Goal: Task Accomplishment & Management: Complete application form

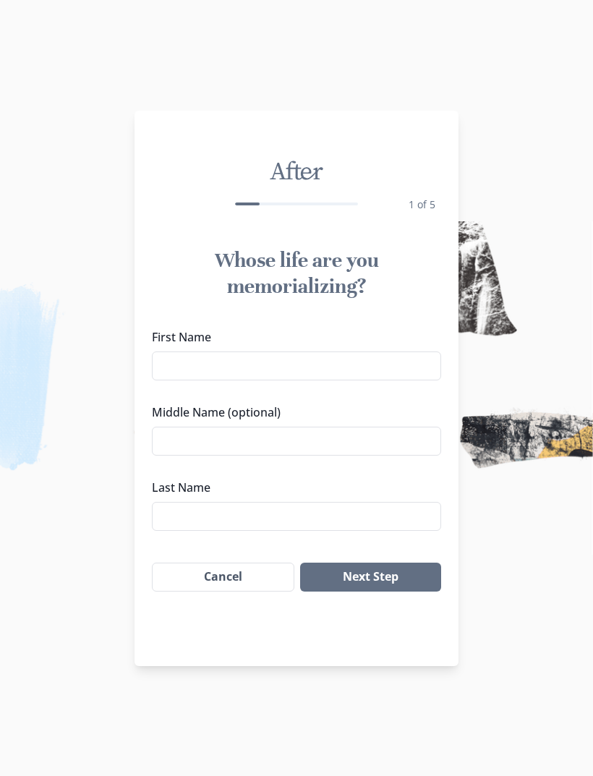
click at [386, 369] on input "First Name" at bounding box center [296, 365] width 289 height 29
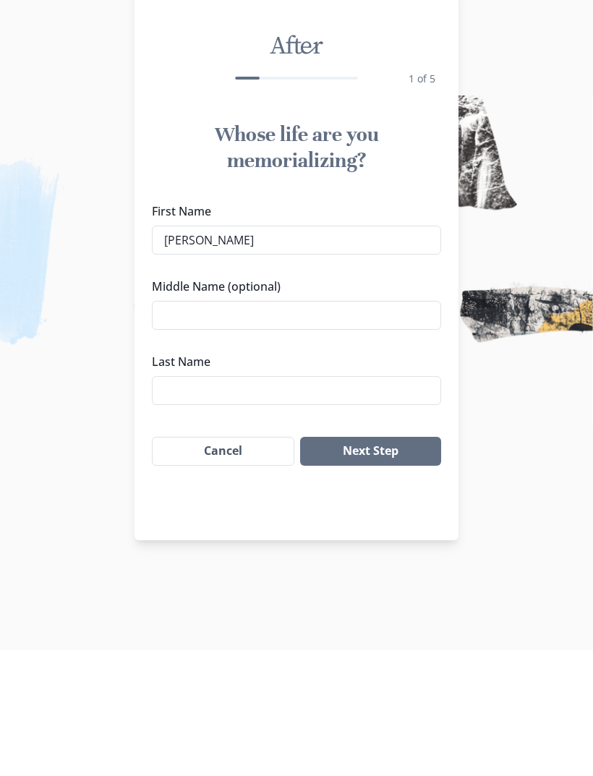
type input "[PERSON_NAME]"
click at [176, 502] on input "Last Name" at bounding box center [296, 516] width 289 height 29
type input "Villa"
click at [403, 562] on button "Next Step" at bounding box center [370, 576] width 141 height 29
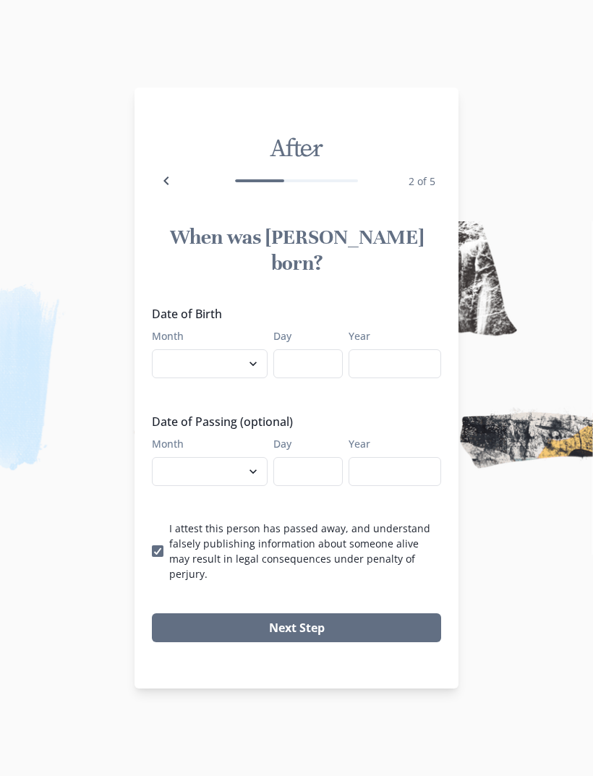
click at [182, 369] on select "January February March April May June July August September October November De…" at bounding box center [210, 363] width 116 height 29
select select "3"
click at [310, 372] on input "Day" at bounding box center [307, 363] width 69 height 29
type input "5"
type input "3"
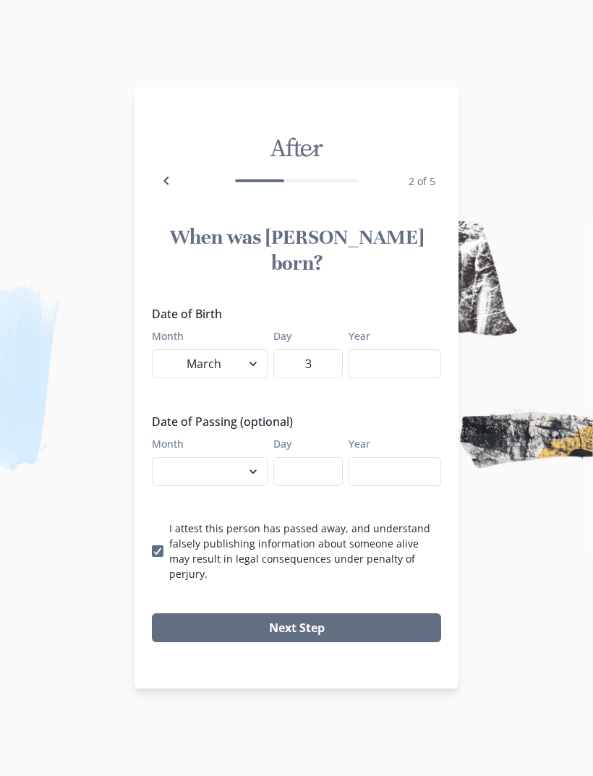
click at [398, 361] on input "Year" at bounding box center [394, 363] width 93 height 29
type input "2001"
click at [232, 459] on select "January February March April May June July August September October November De…" at bounding box center [210, 471] width 116 height 29
click at [312, 474] on input "Day" at bounding box center [307, 471] width 69 height 29
click at [324, 462] on input "Day" at bounding box center [307, 471] width 69 height 29
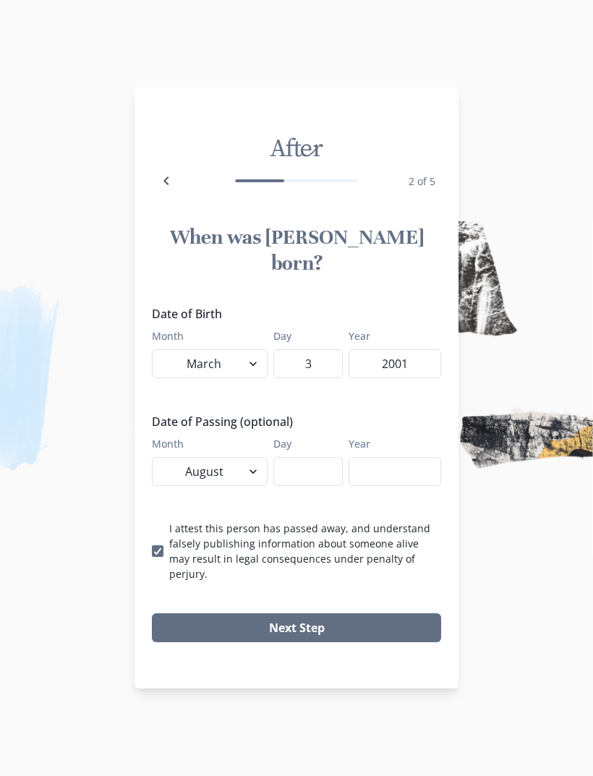
click at [211, 462] on select "January February March April May June July August September October November De…" at bounding box center [210, 471] width 116 height 29
select select "9"
click at [314, 464] on input "Day" at bounding box center [307, 471] width 69 height 29
type input "15"
click at [395, 462] on input "Year" at bounding box center [394, 471] width 93 height 29
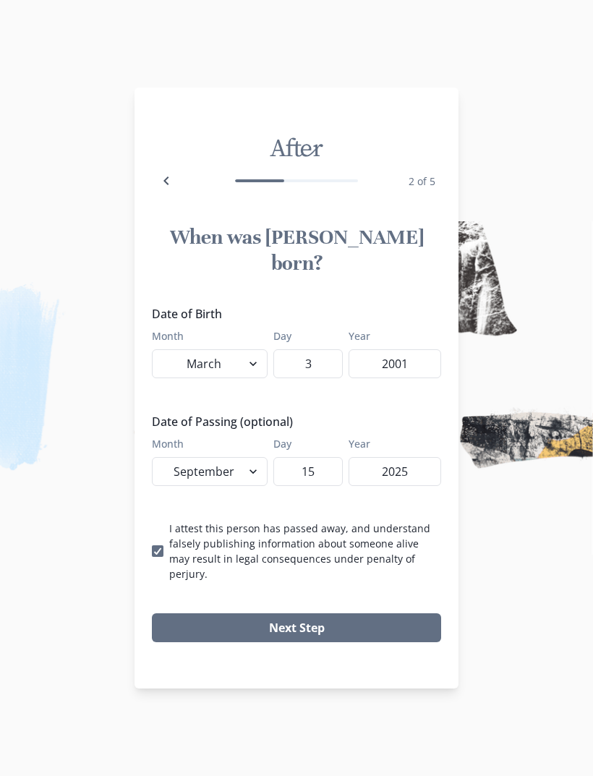
type input "2025"
click at [296, 613] on button "Next Step" at bounding box center [296, 627] width 289 height 29
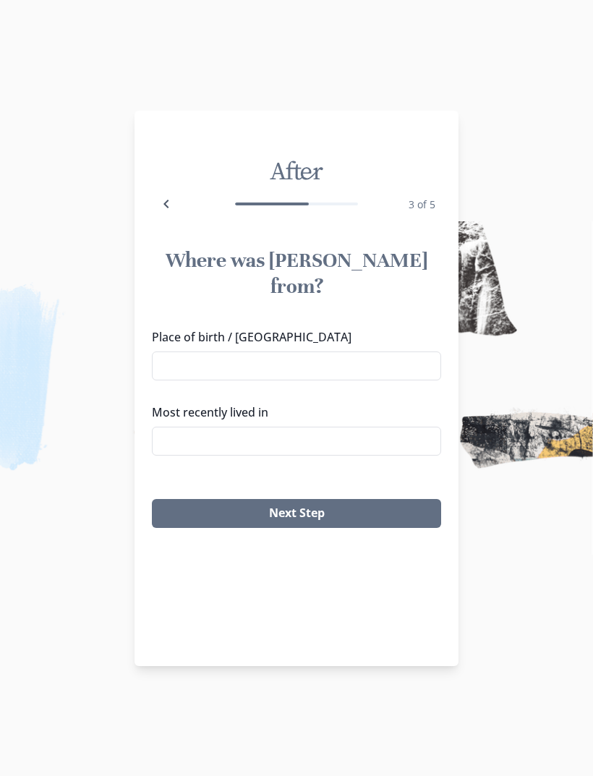
click at [400, 351] on input "Place of birth / [GEOGRAPHIC_DATA]" at bounding box center [296, 365] width 289 height 29
click at [387, 427] on input "Most recently lived in" at bounding box center [296, 441] width 289 height 29
click at [411, 351] on input "[GEOGRAPHIC_DATA]" at bounding box center [296, 365] width 289 height 29
type input "F"
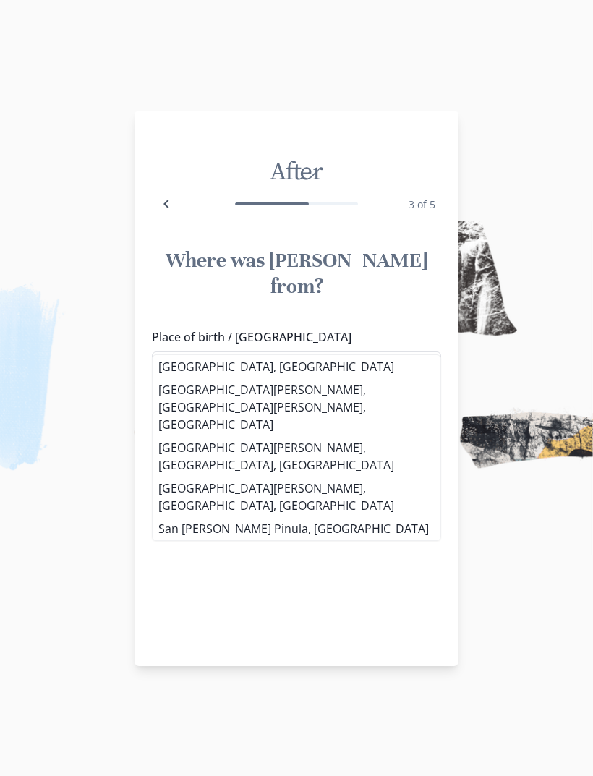
click at [343, 363] on li "[GEOGRAPHIC_DATA], [GEOGRAPHIC_DATA]" at bounding box center [297, 366] width 288 height 23
type input "[GEOGRAPHIC_DATA], [GEOGRAPHIC_DATA]"
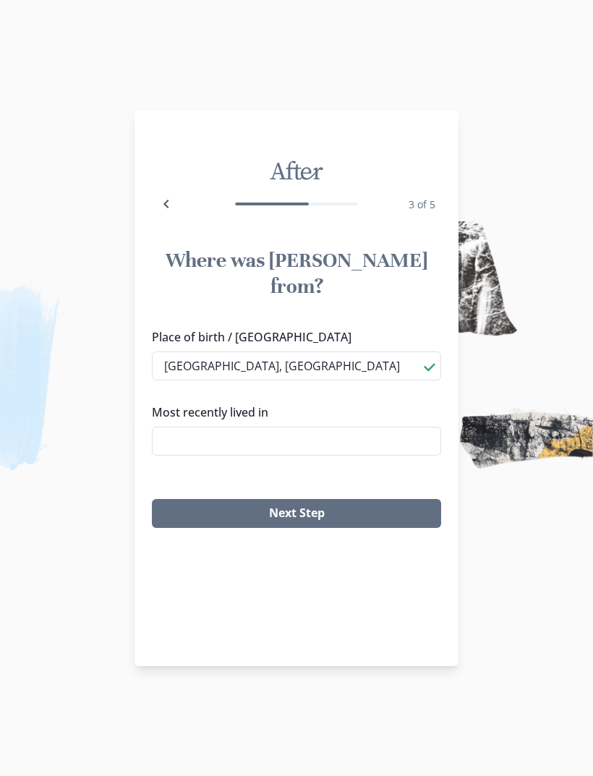
click at [342, 427] on input "Most recently lived in" at bounding box center [296, 441] width 289 height 29
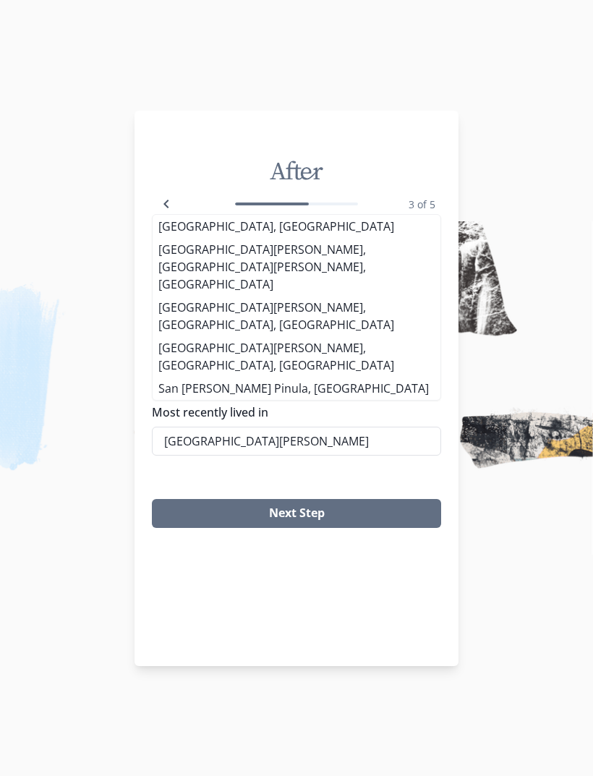
click at [329, 238] on li "[GEOGRAPHIC_DATA], [GEOGRAPHIC_DATA]" at bounding box center [297, 226] width 288 height 23
type input "[GEOGRAPHIC_DATA], [GEOGRAPHIC_DATA]"
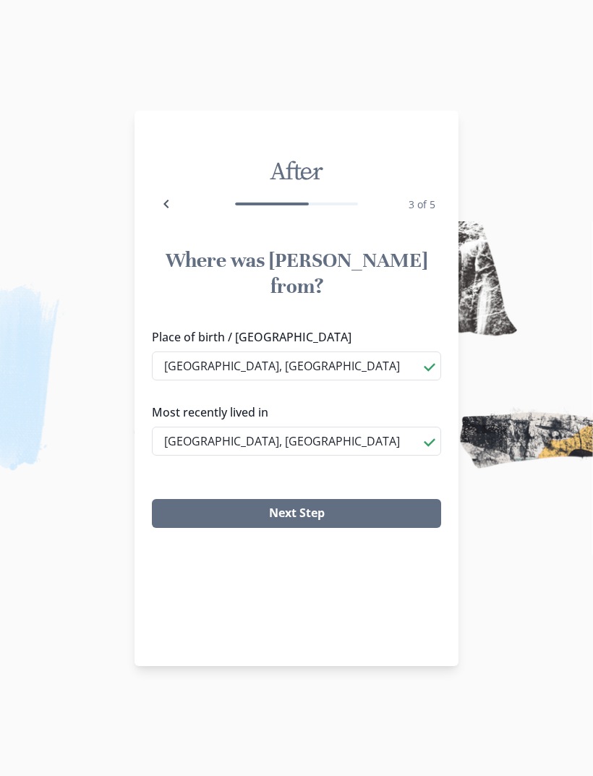
click at [381, 499] on button "Next Step" at bounding box center [296, 513] width 289 height 29
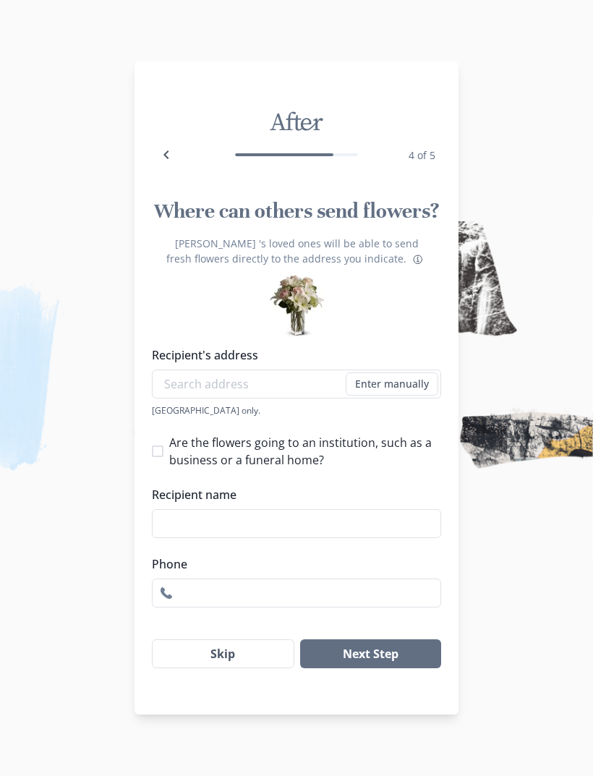
click at [269, 661] on button "Skip" at bounding box center [223, 653] width 142 height 29
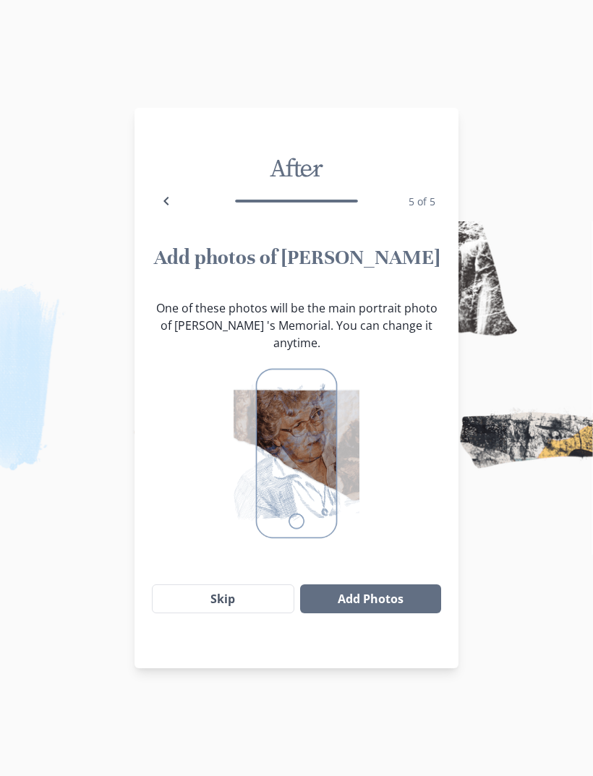
click at [258, 584] on button "Skip" at bounding box center [223, 598] width 142 height 29
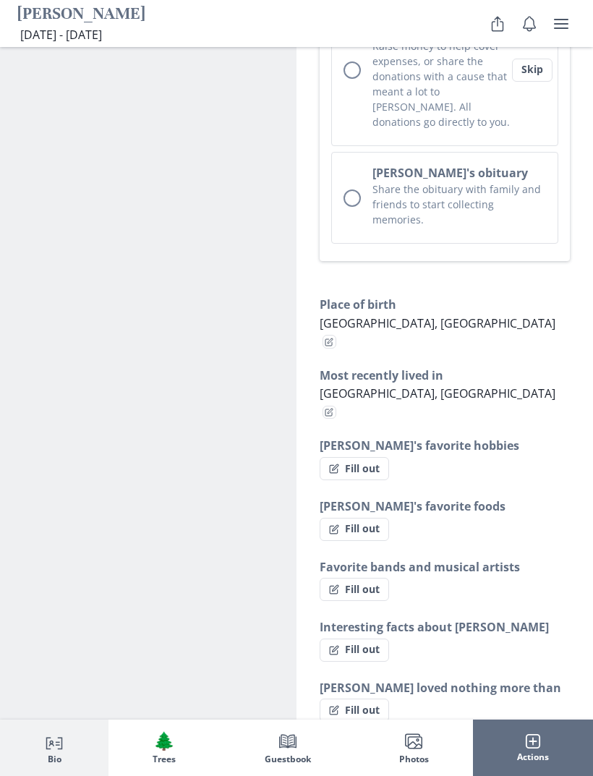
scroll to position [1064, 0]
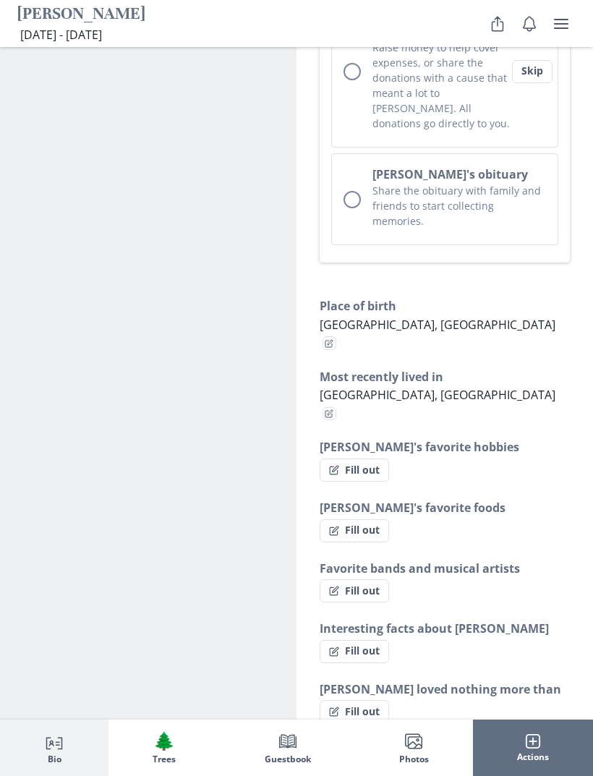
click at [351, 191] on div "Unchecked circle" at bounding box center [351, 199] width 17 height 17
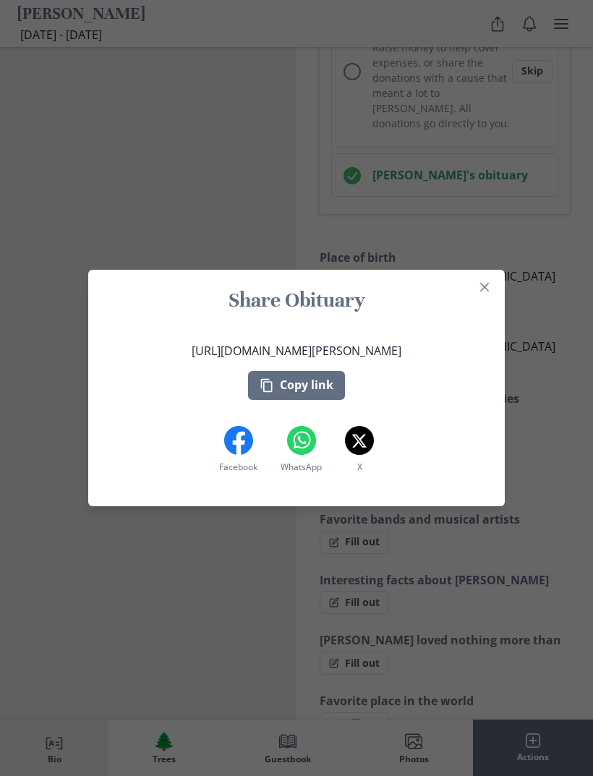
click at [327, 400] on button "Copy link" at bounding box center [296, 385] width 97 height 29
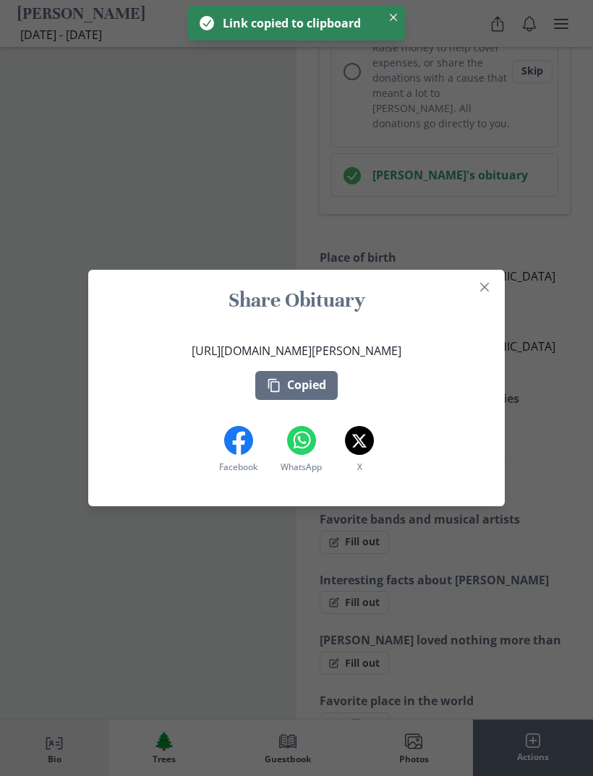
click at [494, 299] on button "Close" at bounding box center [484, 286] width 23 height 23
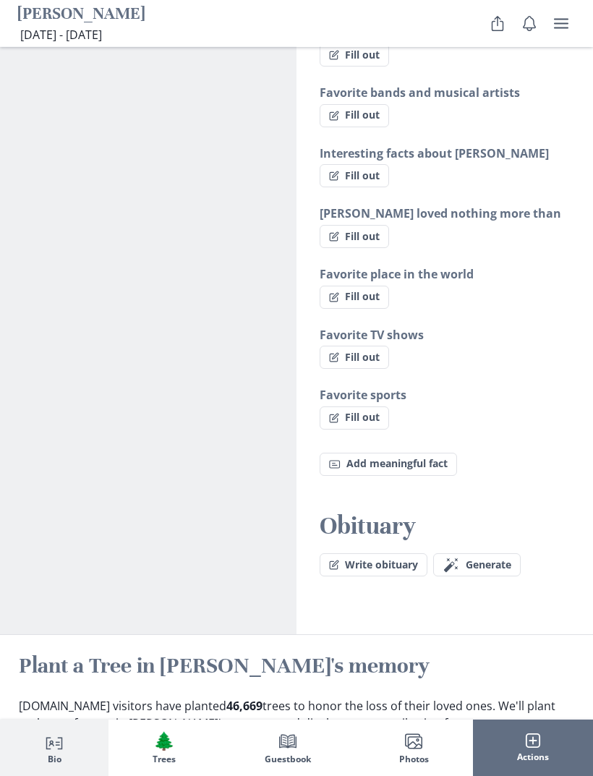
scroll to position [1491, 0]
click at [403, 553] on button "Write obituary" at bounding box center [374, 564] width 108 height 23
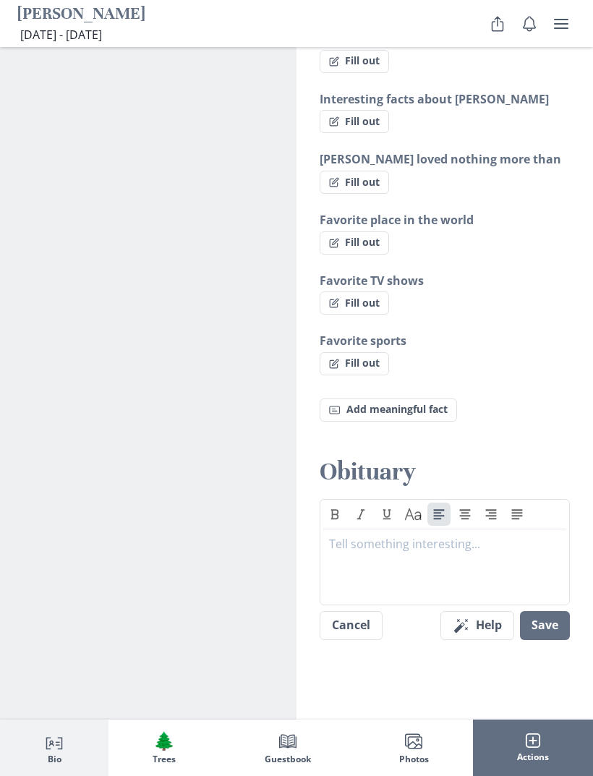
click at [504, 535] on div at bounding box center [444, 564] width 231 height 58
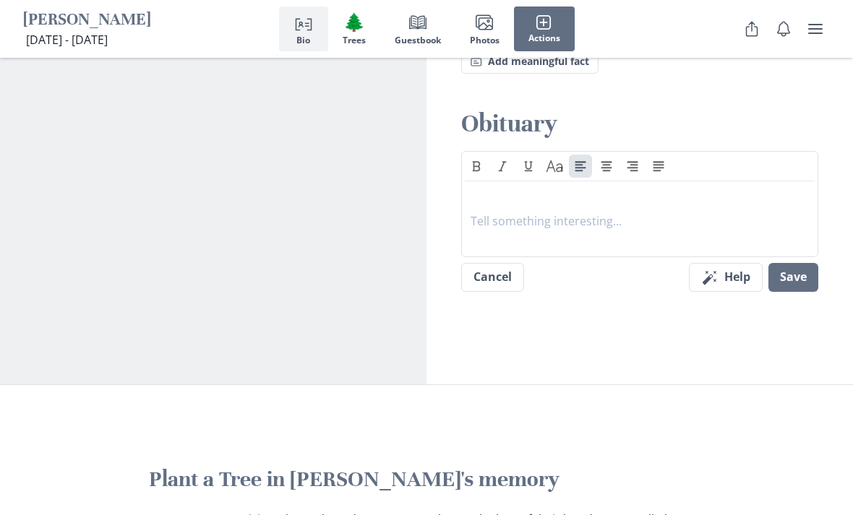
scroll to position [1413, 0]
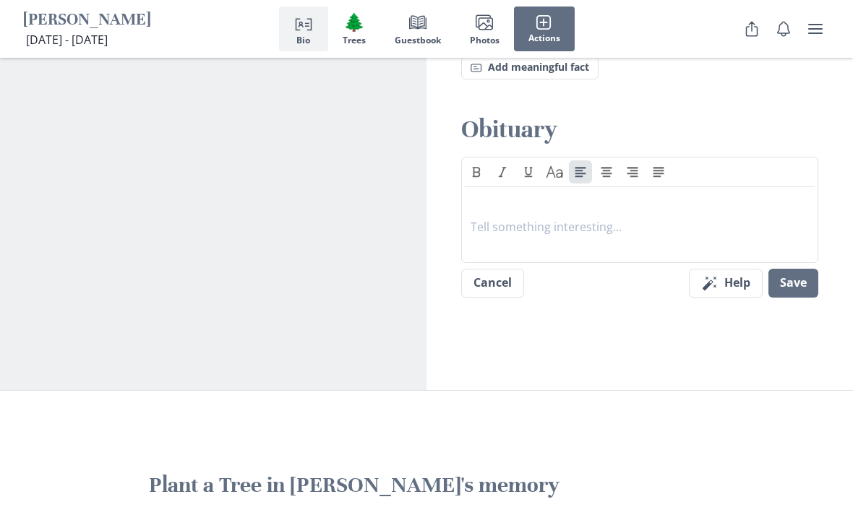
click at [562, 218] on p at bounding box center [640, 226] width 338 height 17
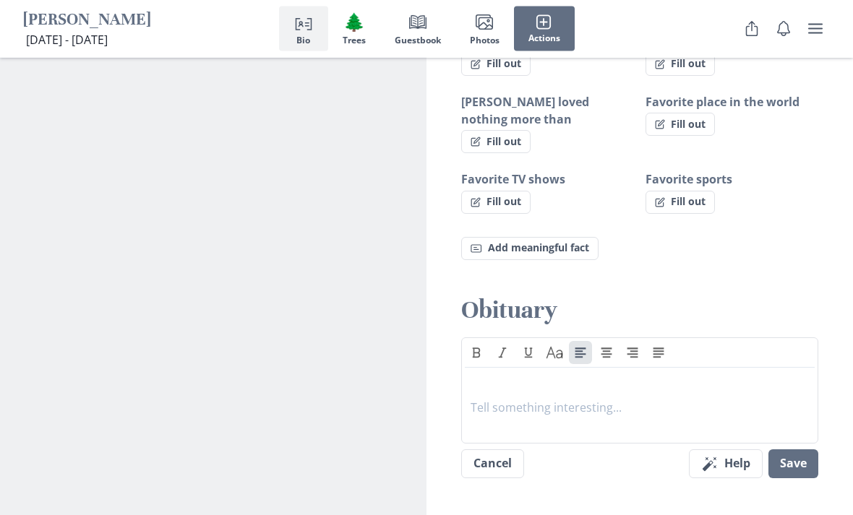
scroll to position [1227, 0]
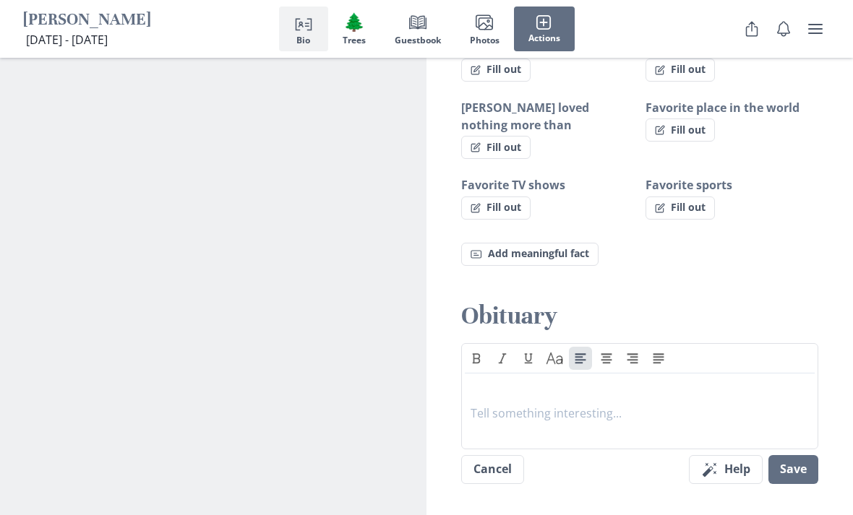
click at [567, 405] on p at bounding box center [640, 413] width 338 height 17
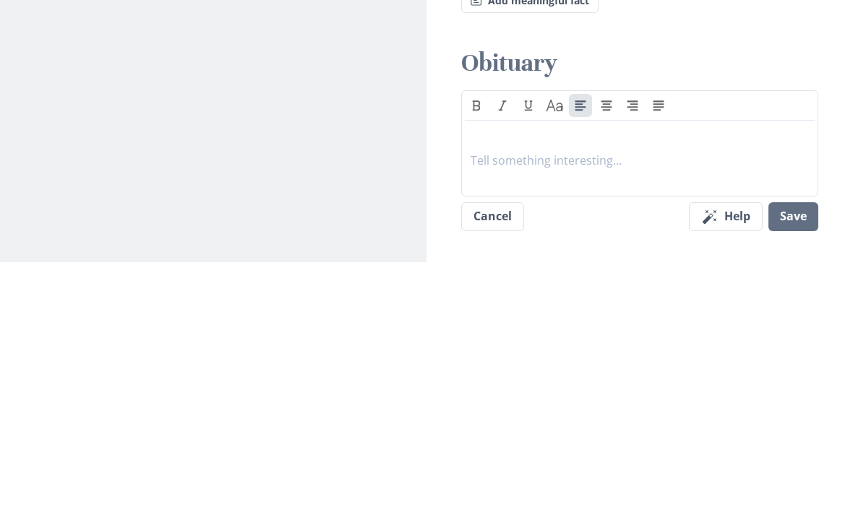
click at [559, 406] on p at bounding box center [640, 414] width 338 height 17
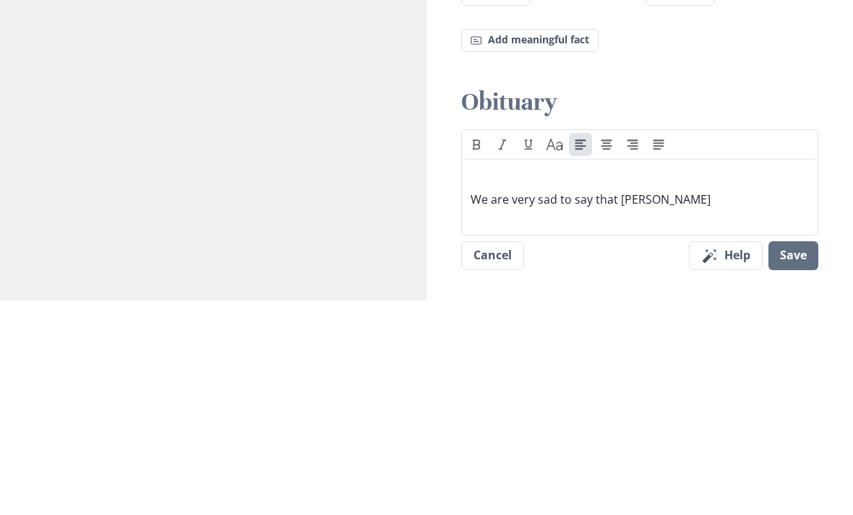
click at [592, 380] on p at bounding box center [640, 388] width 338 height 17
click at [592, 380] on div "We are very sad to say that [PERSON_NAME]" at bounding box center [640, 409] width 338 height 58
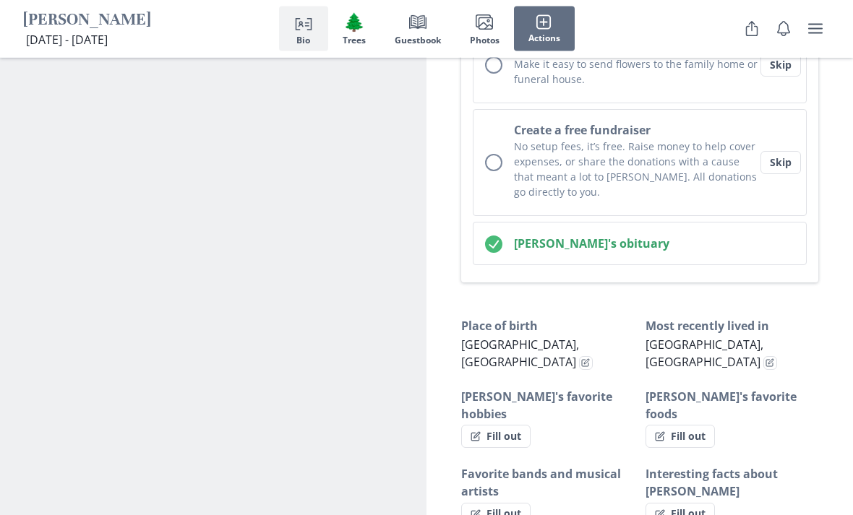
scroll to position [782, 0]
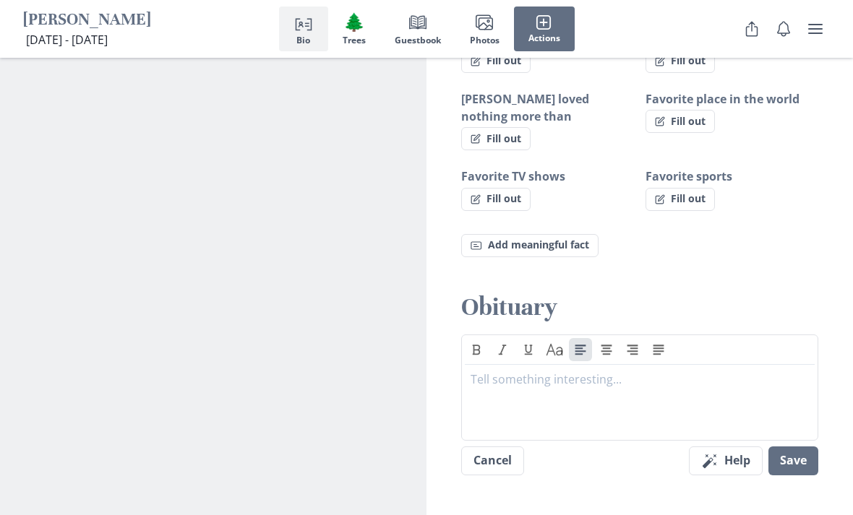
click at [592, 335] on div "Text Caps" at bounding box center [639, 388] width 357 height 106
click at [582, 371] on p at bounding box center [640, 379] width 338 height 17
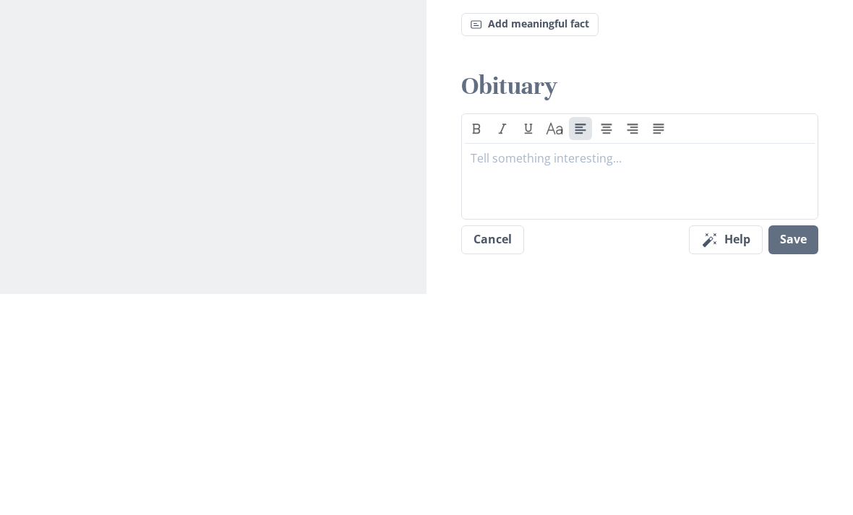
click at [522, 372] on p at bounding box center [640, 380] width 338 height 17
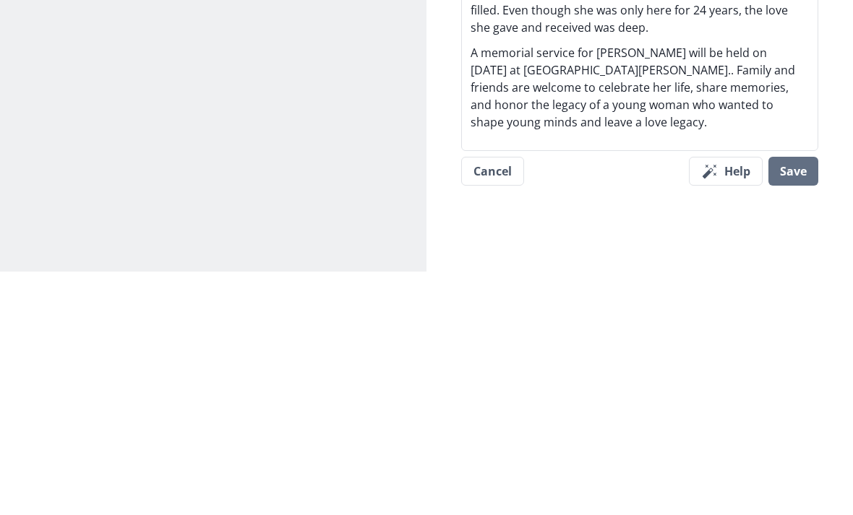
click at [592, 400] on button "Save" at bounding box center [793, 414] width 50 height 29
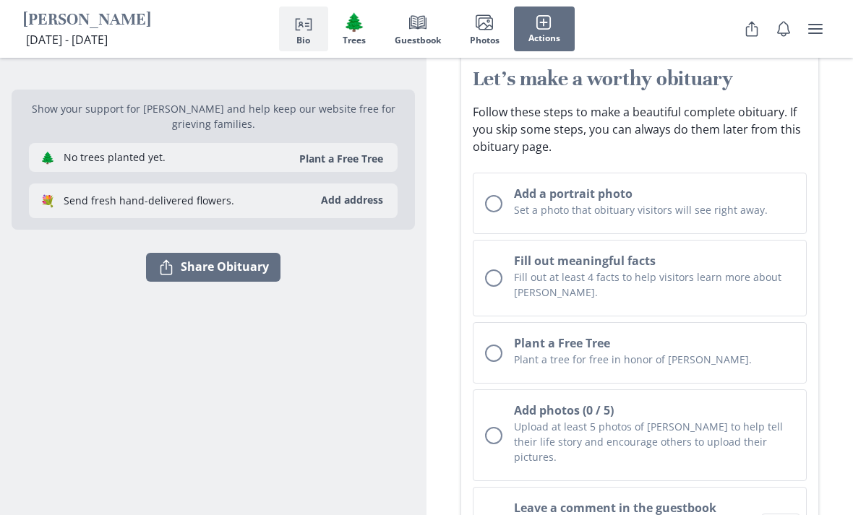
scroll to position [177, 0]
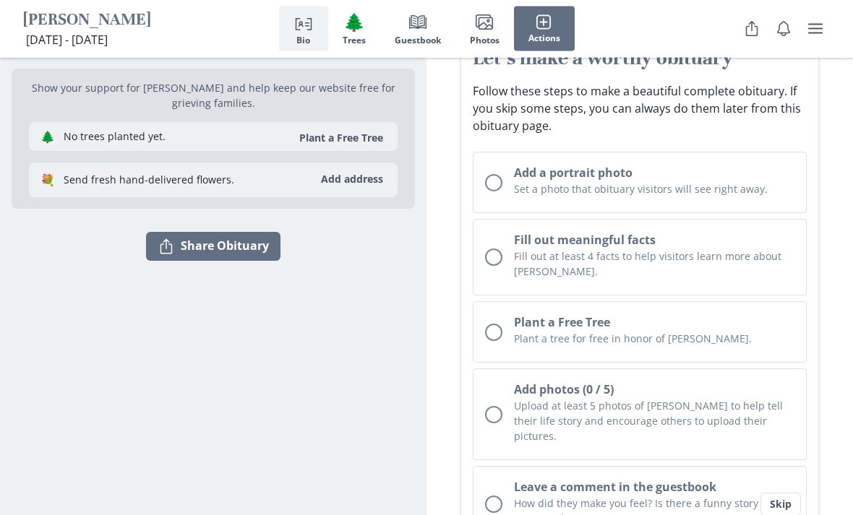
click at [592, 192] on p "Set a photo that obituary visitors will see right away." at bounding box center [654, 189] width 280 height 15
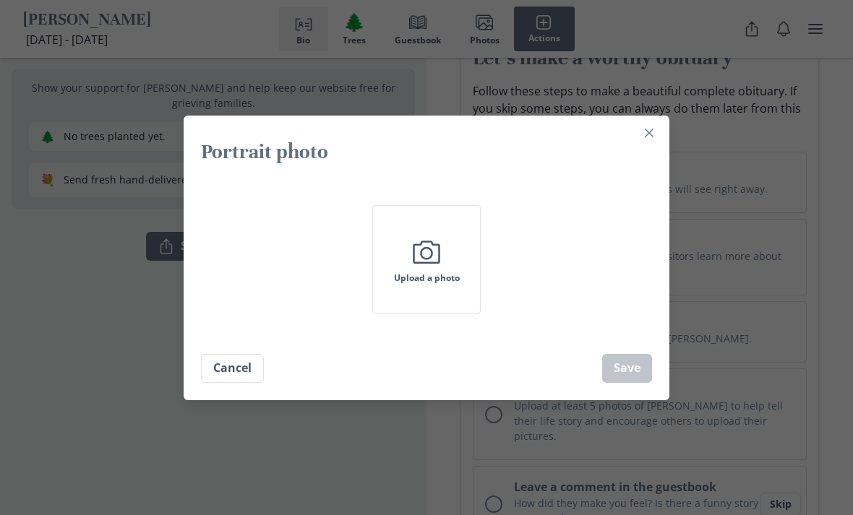
scroll to position [0, 0]
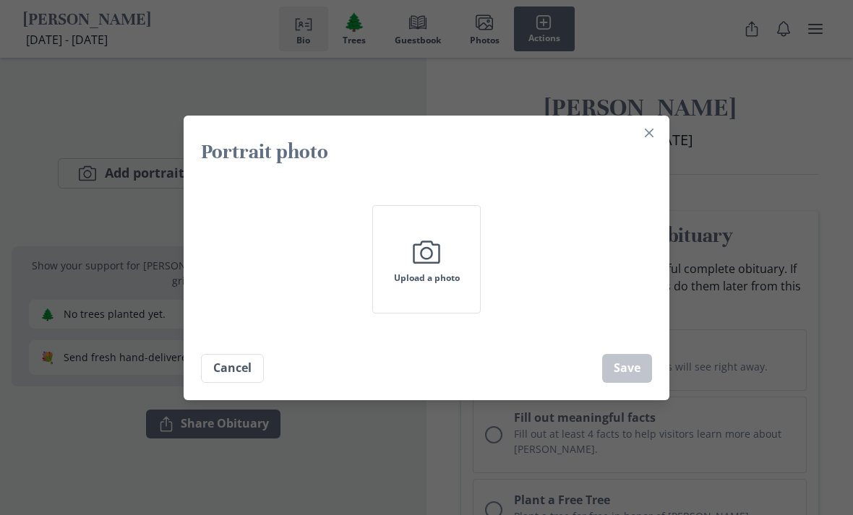
click at [430, 271] on button "Camera Upload a photo" at bounding box center [426, 259] width 108 height 108
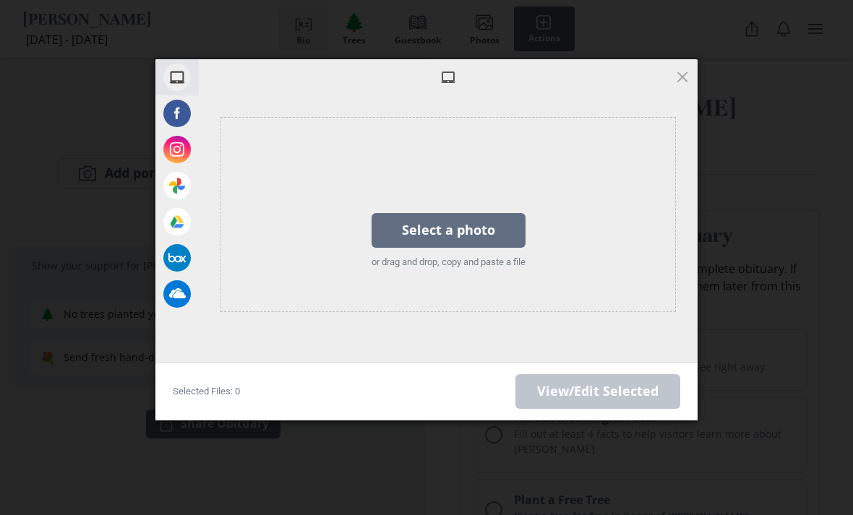
click at [426, 239] on div "Select a photo" at bounding box center [449, 230] width 154 height 35
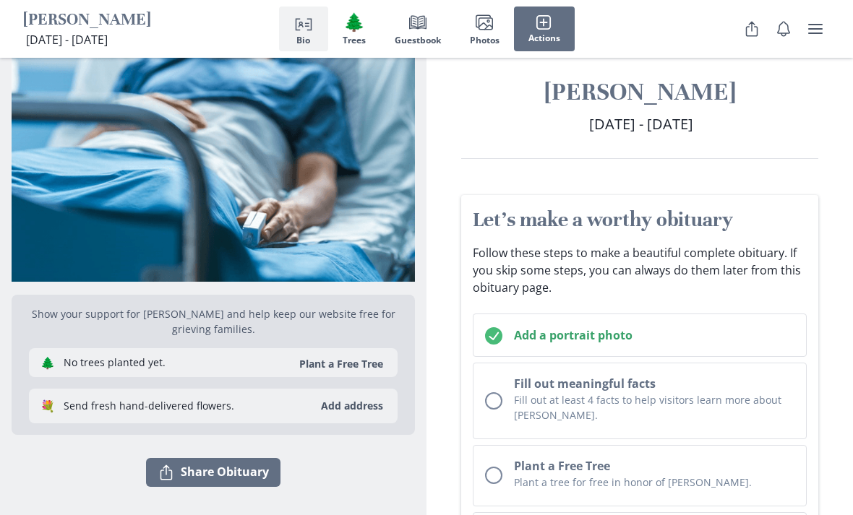
scroll to position [17, 0]
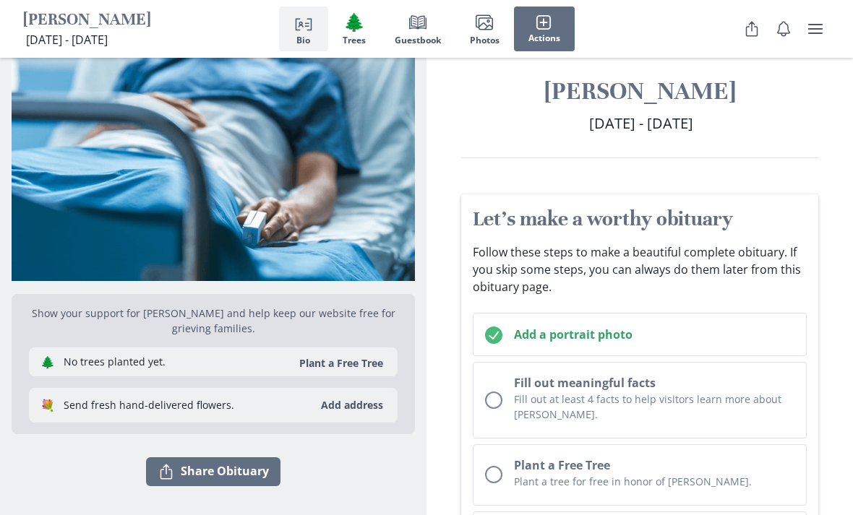
click at [556, 30] on button "Actions" at bounding box center [544, 29] width 61 height 45
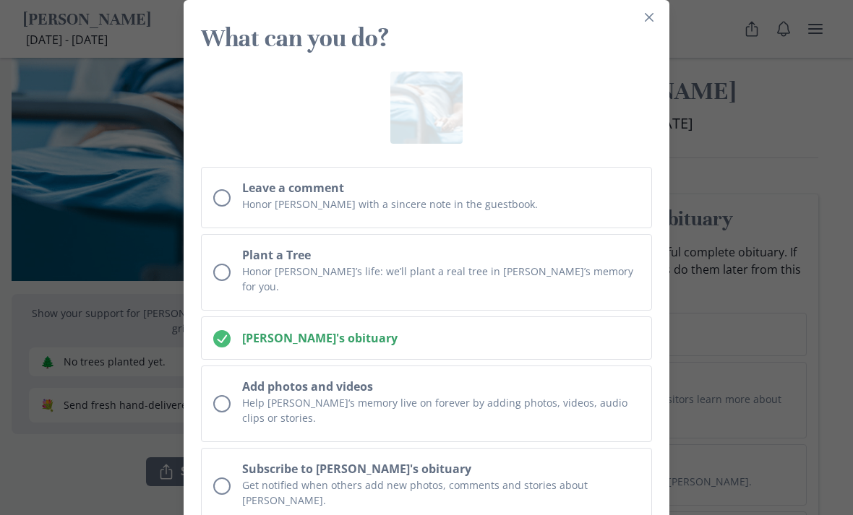
scroll to position [106, 0]
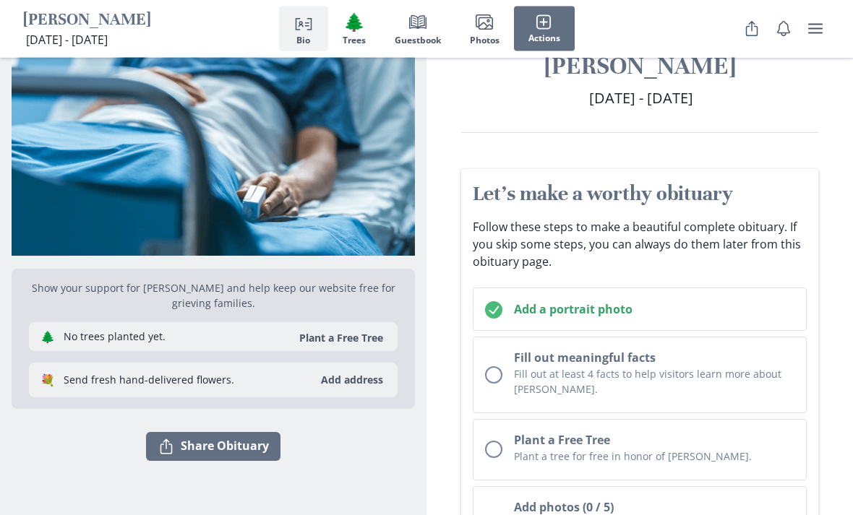
scroll to position [43, 0]
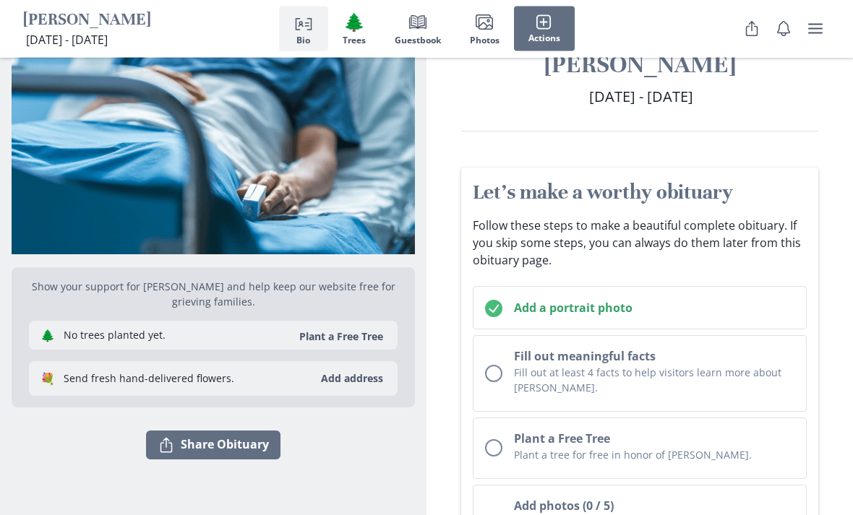
click at [254, 460] on button "Share Share Obituary" at bounding box center [213, 446] width 134 height 29
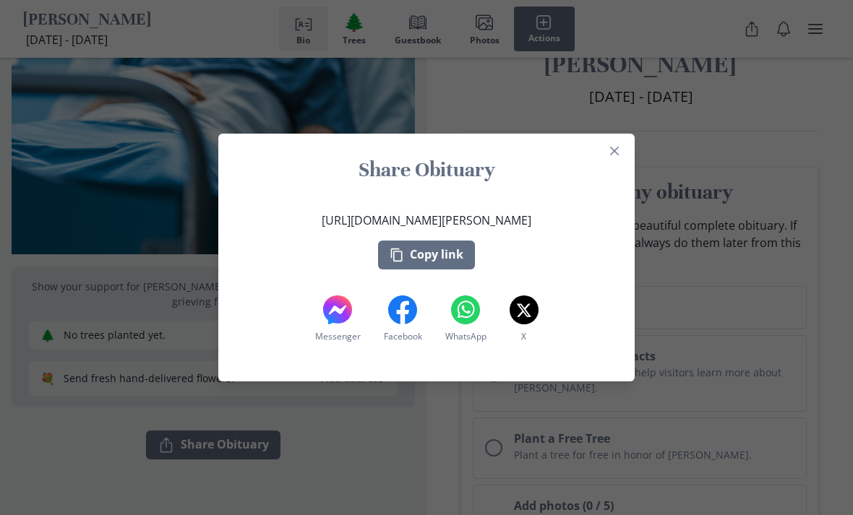
click at [457, 270] on button "Copy link" at bounding box center [426, 255] width 97 height 29
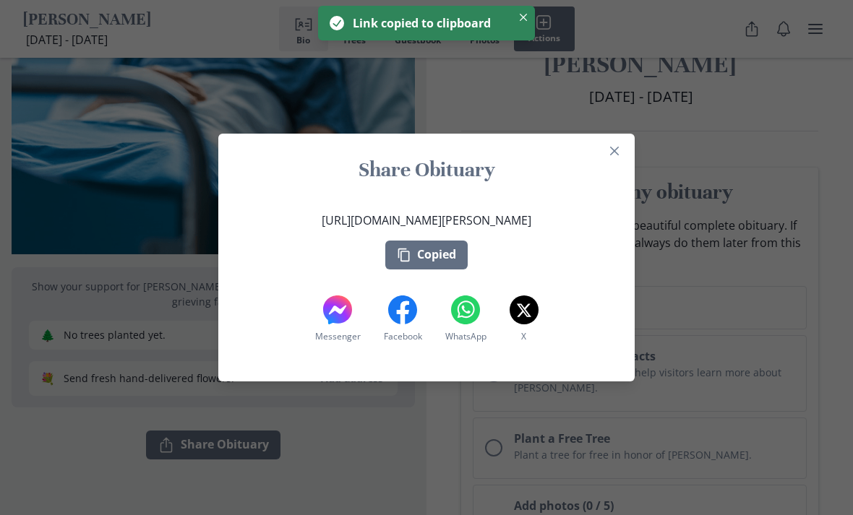
click at [404, 495] on div "Share Obituary [URL][DOMAIN_NAME][PERSON_NAME] Copied Messenger Messenger Faceb…" at bounding box center [426, 257] width 853 height 515
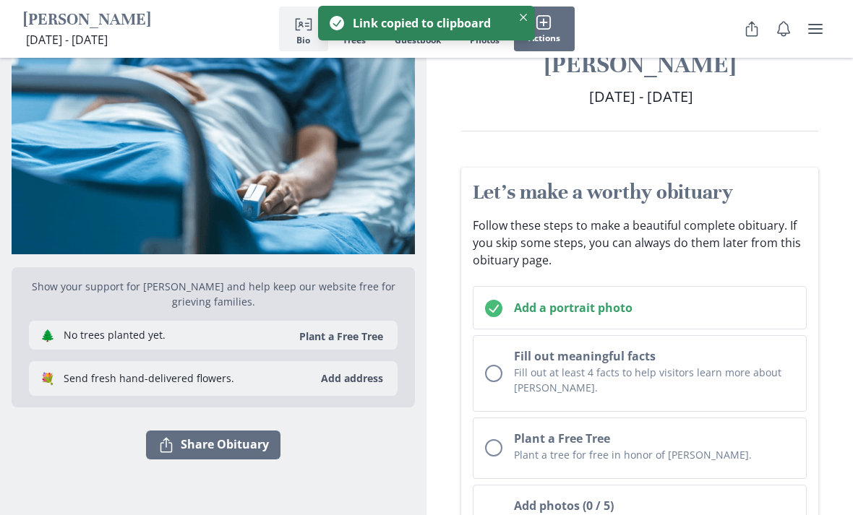
scroll to position [0, 0]
